Goal: Task Accomplishment & Management: Use online tool/utility

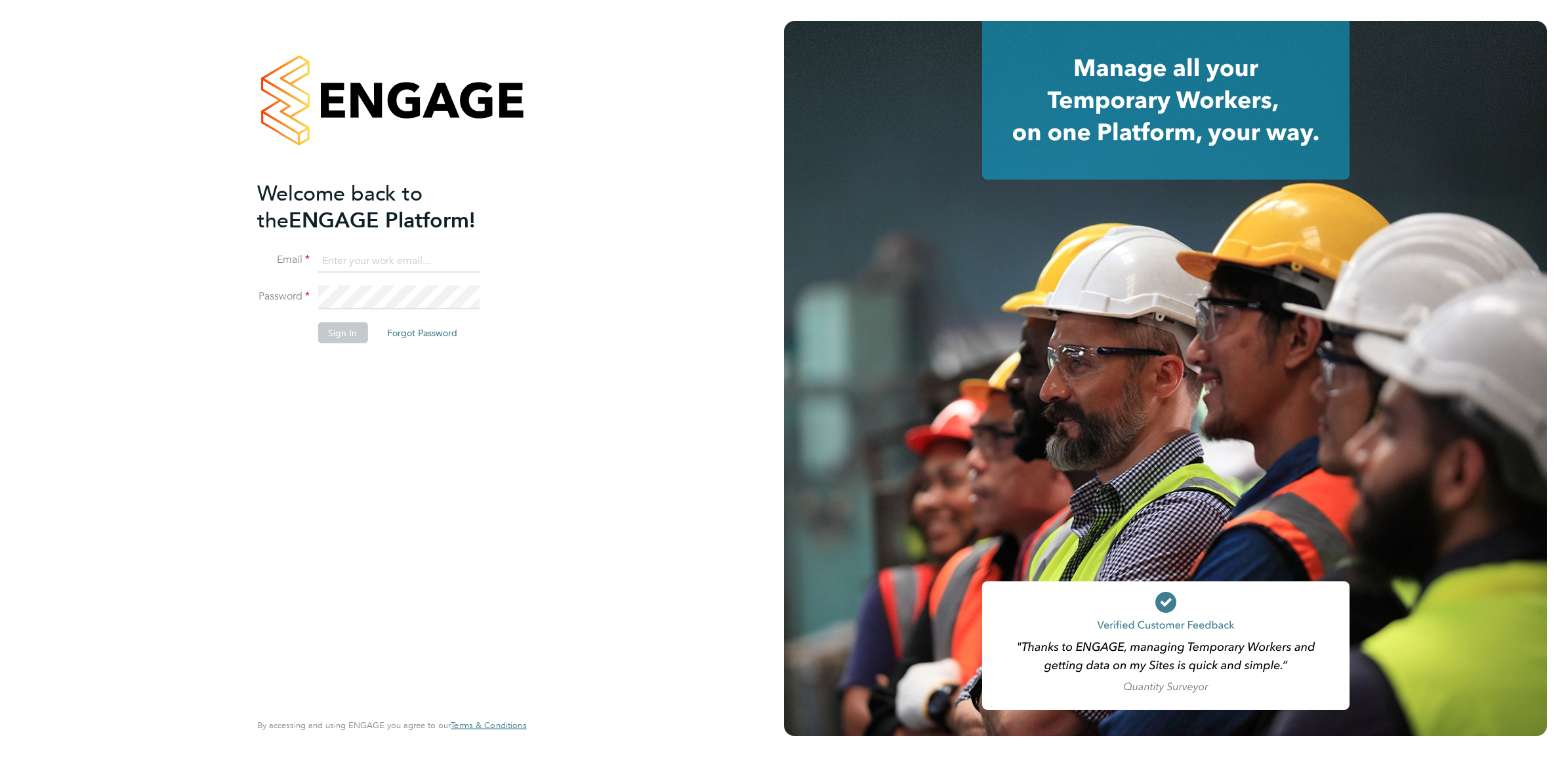
type input "Luke.Collins@vistry.co.uk"
click at [353, 329] on button "Sign In" at bounding box center [342, 333] width 50 height 21
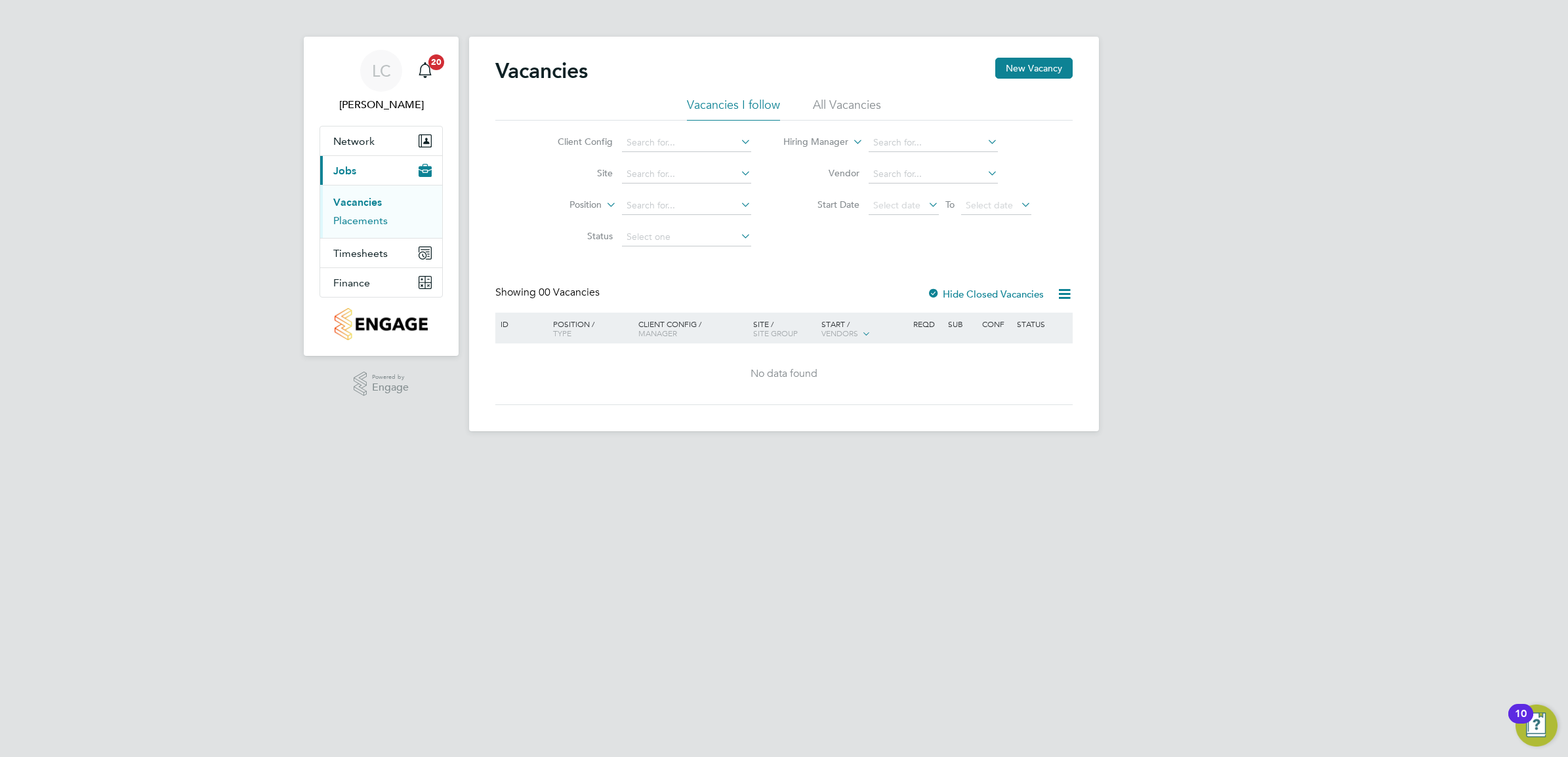
click at [355, 221] on link "Placements" at bounding box center [360, 220] width 54 height 12
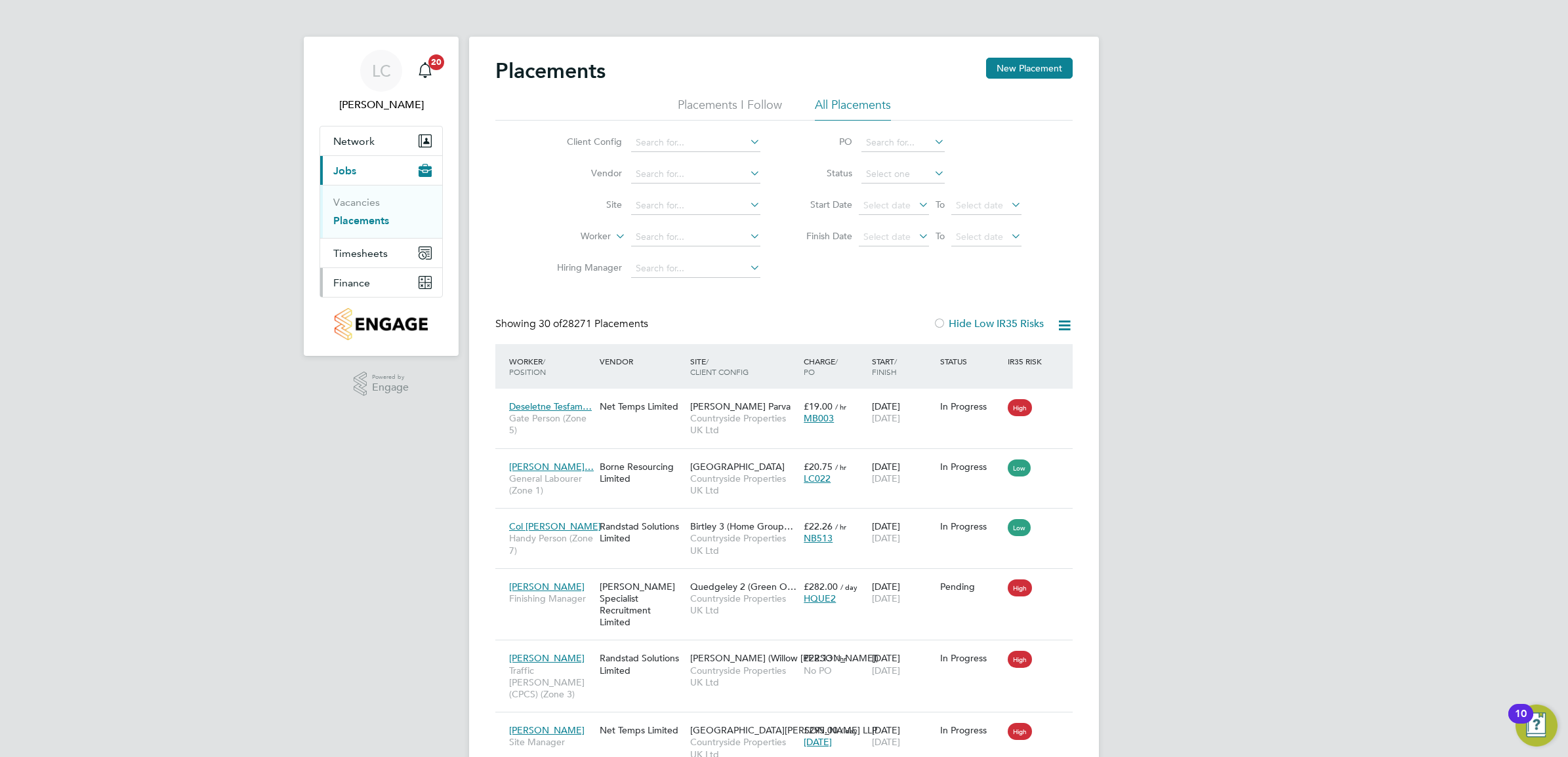
click at [371, 284] on button "Finance" at bounding box center [381, 282] width 122 height 29
click at [407, 285] on button "Finance" at bounding box center [381, 282] width 122 height 29
click at [384, 283] on button "Finance" at bounding box center [381, 282] width 122 height 29
click at [374, 264] on link "Invoices & Credit Notes" at bounding box center [374, 267] width 82 height 26
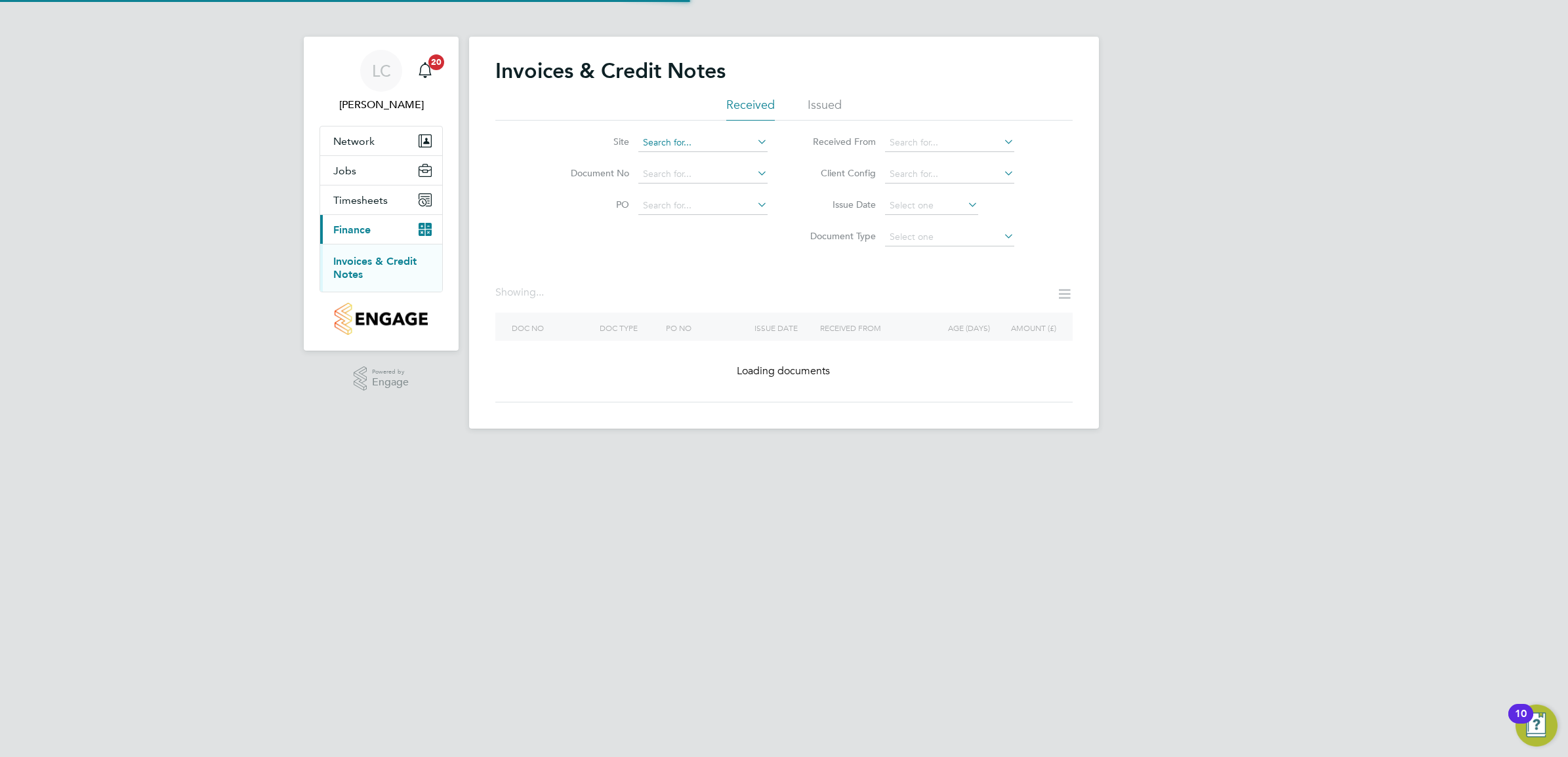
click at [673, 139] on input at bounding box center [703, 143] width 129 height 19
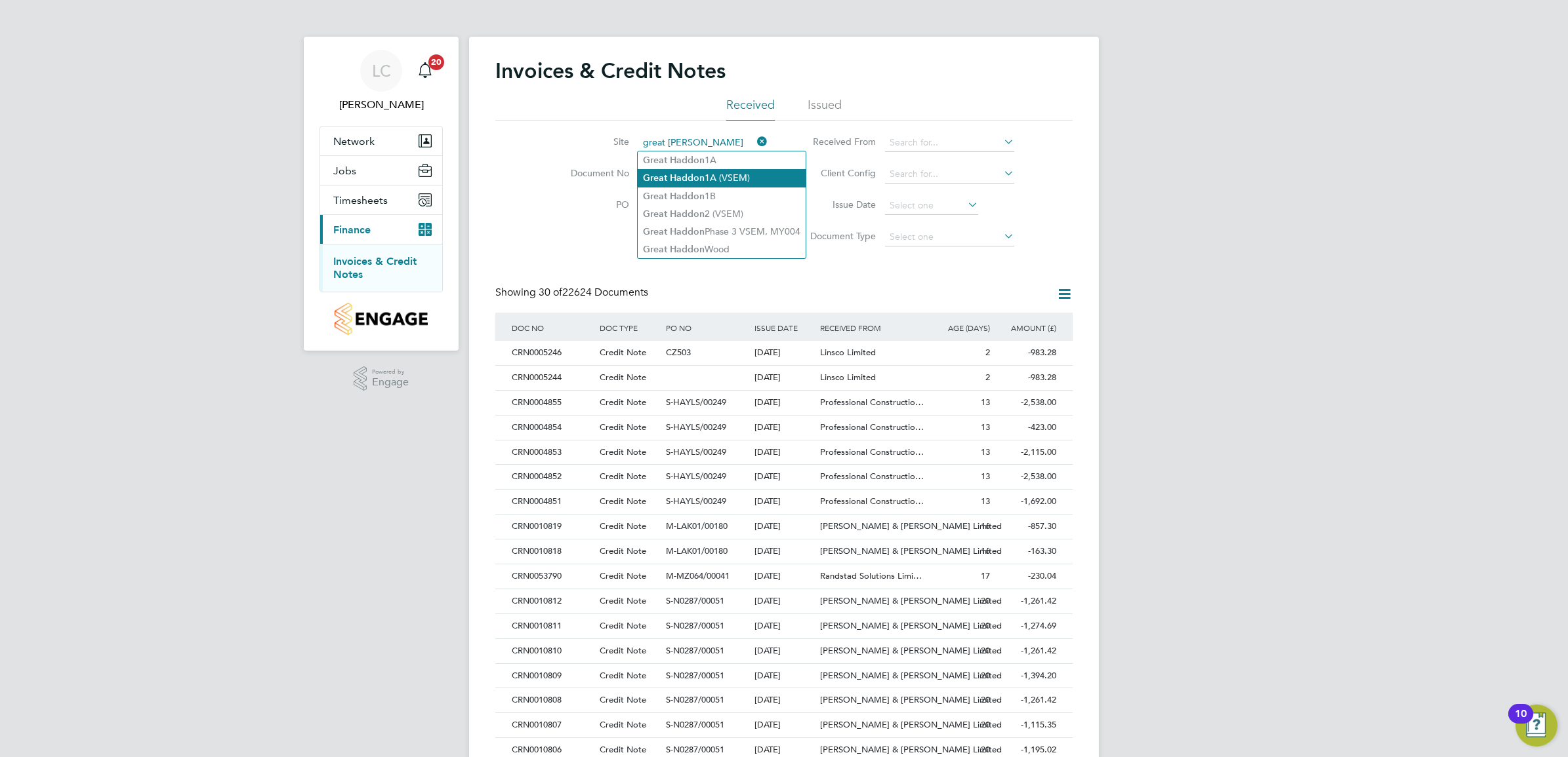
click at [753, 175] on li "Great Haddon 1A (VSEM)" at bounding box center [722, 178] width 168 height 18
type input "Great Haddon 1A (VSEM)"
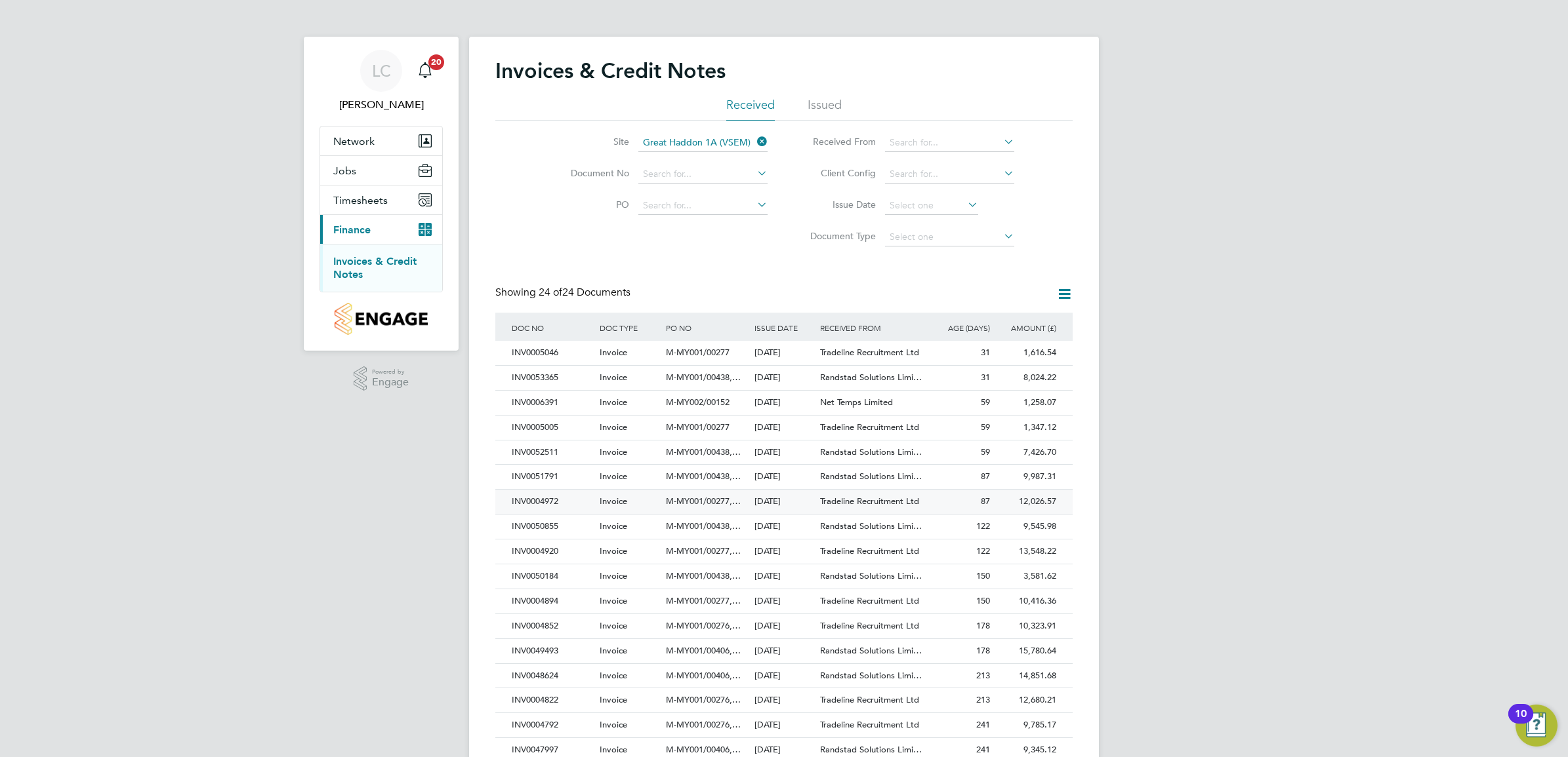
scroll to position [25, 89]
click at [707, 356] on span "M-MY001/00277" at bounding box center [698, 352] width 64 height 12
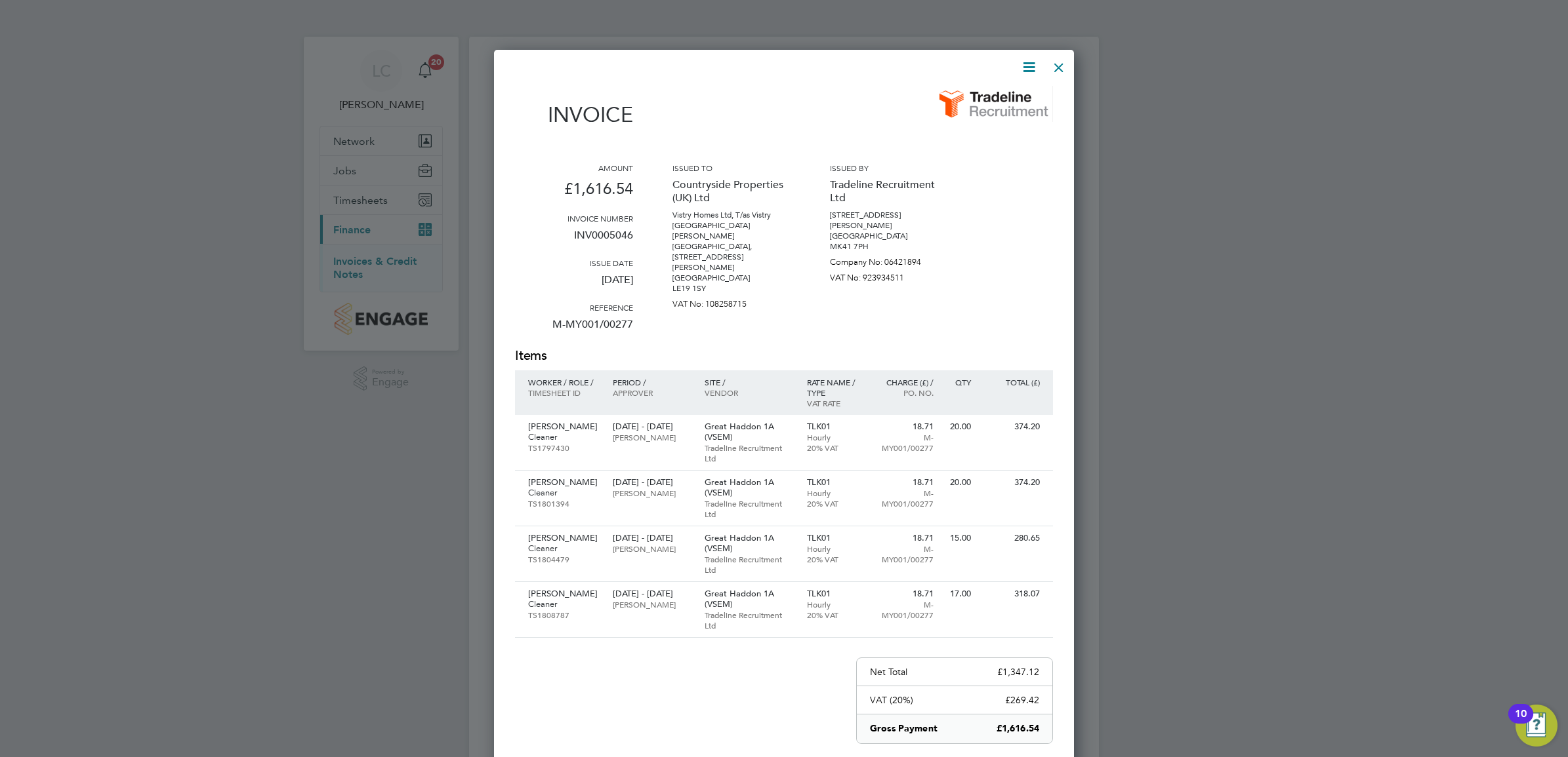
click at [1063, 71] on div at bounding box center [1059, 64] width 24 height 24
